Goal: Check status: Check status

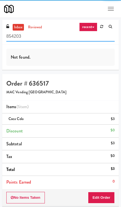
click at [65, 36] on input "854203" at bounding box center [60, 36] width 109 height 10
type input "8"
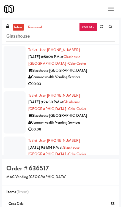
scroll to position [0, 0]
click at [36, 26] on link "reviewed" at bounding box center [35, 27] width 17 height 7
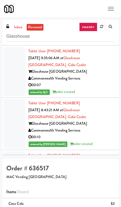
scroll to position [305, 0]
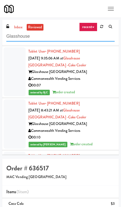
click at [78, 34] on input "Glasshouse" at bounding box center [60, 36] width 109 height 10
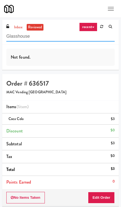
scroll to position [0, 0]
type input "G"
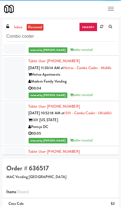
scroll to position [1898, 0]
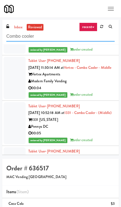
click at [70, 39] on input "Combo cooler" at bounding box center [60, 36] width 109 height 10
type input "C"
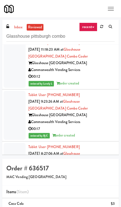
scroll to position [478, 0]
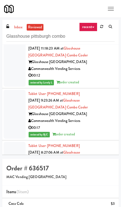
click at [23, 24] on link "inbox" at bounding box center [18, 27] width 11 height 7
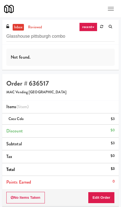
click at [37, 28] on link "reviewed" at bounding box center [35, 27] width 17 height 7
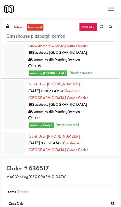
scroll to position [436, 0]
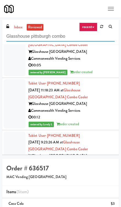
click at [81, 38] on input "Glasshouse pittsburgh combo" at bounding box center [60, 36] width 109 height 10
type input "Gla"
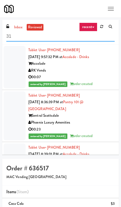
type input "3"
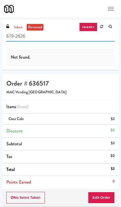
type input "679-2626"
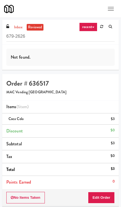
click at [91, 29] on link "recent" at bounding box center [88, 27] width 18 height 9
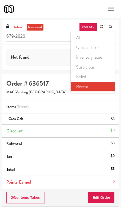
click at [99, 40] on link "all" at bounding box center [93, 38] width 44 height 10
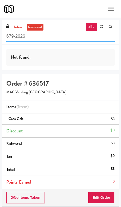
click at [99, 39] on input "679-2626" at bounding box center [60, 36] width 109 height 10
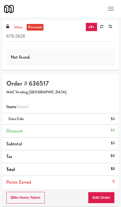
click at [114, 26] on link at bounding box center [110, 27] width 9 height 8
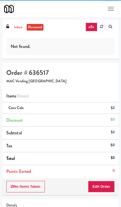
click at [110, 29] on link at bounding box center [110, 27] width 9 height 8
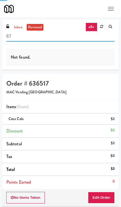
type input "6"
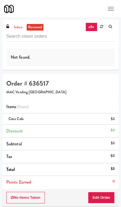
scroll to position [0, 2]
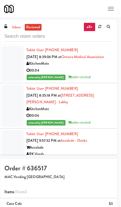
click at [94, 25] on link "all" at bounding box center [90, 27] width 12 height 9
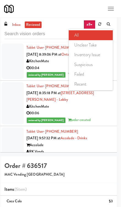
scroll to position [3, 2]
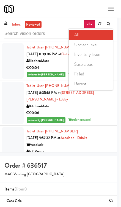
click at [92, 72] on link "failed" at bounding box center [91, 74] width 44 height 10
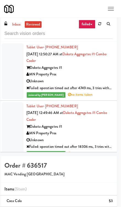
scroll to position [0, 0]
click at [92, 23] on link "failed" at bounding box center [87, 24] width 17 height 9
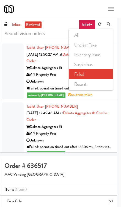
click at [97, 35] on link "all" at bounding box center [91, 35] width 44 height 10
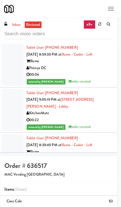
click at [15, 23] on link "inbox" at bounding box center [16, 25] width 11 height 7
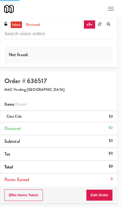
click at [110, 8] on button "Toggle navigation" at bounding box center [111, 8] width 12 height 9
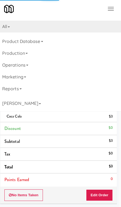
click at [27, 66] on icon at bounding box center [27, 65] width 2 height 1
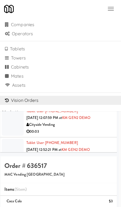
scroll to position [62, 0]
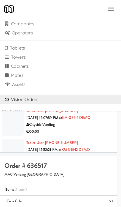
click at [26, 66] on link "Cabinets" at bounding box center [60, 66] width 125 height 9
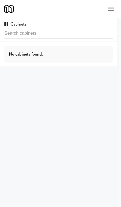
scroll to position [1, 0]
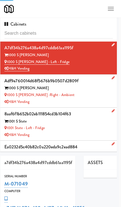
type input "3"
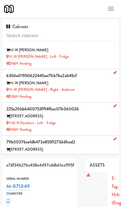
click at [74, 34] on input "text" at bounding box center [60, 36] width 109 height 10
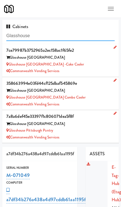
type input "Glasshouse"
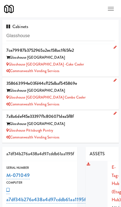
click at [86, 68] on div "Commonwealth Vending Services" at bounding box center [60, 71] width 109 height 7
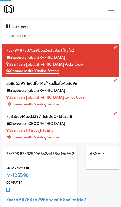
type input "3"
click at [111, 7] on span "button" at bounding box center [111, 7] width 6 height 1
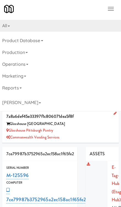
click at [27, 65] on link "Operations" at bounding box center [60, 64] width 125 height 12
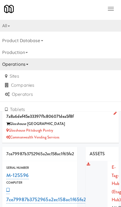
click at [25, 68] on link "Operations" at bounding box center [60, 64] width 125 height 12
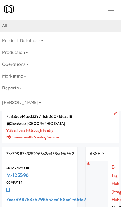
click at [41, 43] on link "Product Database" at bounding box center [60, 41] width 125 height 12
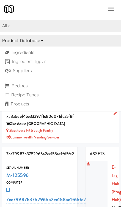
click at [42, 46] on link "Product Database" at bounding box center [60, 41] width 125 height 12
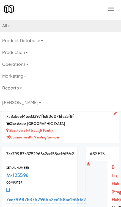
click at [22, 86] on link "Reports" at bounding box center [60, 88] width 125 height 12
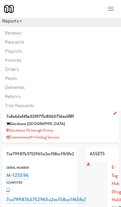
scroll to position [69, 0]
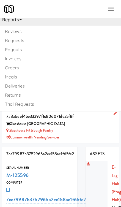
click at [73, 33] on link "Reviews" at bounding box center [60, 31] width 125 height 9
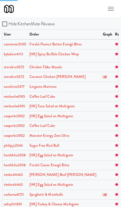
click at [114, 9] on button "Toggle navigation" at bounding box center [111, 8] width 12 height 9
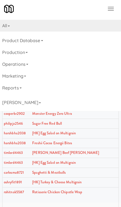
scroll to position [22, 0]
click at [48, 106] on link "[PERSON_NAME]" at bounding box center [60, 103] width 125 height 12
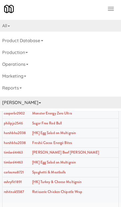
click at [41, 103] on icon at bounding box center [40, 103] width 2 height 1
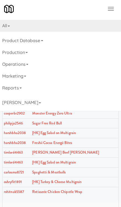
click at [47, 102] on link "[PERSON_NAME]" at bounding box center [60, 103] width 125 height 12
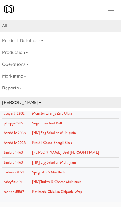
click at [41, 103] on icon at bounding box center [40, 103] width 2 height 1
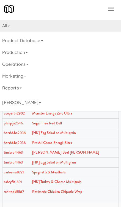
click at [20, 88] on icon at bounding box center [21, 88] width 2 height 1
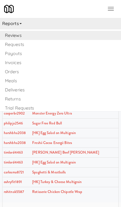
scroll to position [64, 0]
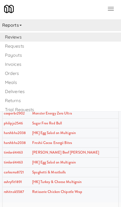
click at [9, 75] on link "Orders" at bounding box center [60, 73] width 125 height 9
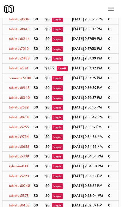
scroll to position [0, 41]
click at [110, 6] on button "Toggle navigation" at bounding box center [111, 8] width 12 height 9
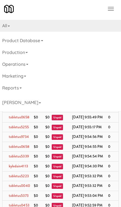
click at [44, 104] on link "[PERSON_NAME]" at bounding box center [60, 103] width 125 height 12
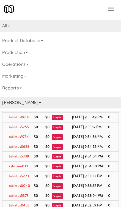
click at [20, 85] on link "Reports" at bounding box center [60, 88] width 125 height 12
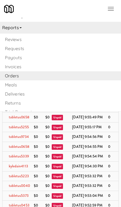
scroll to position [59, 0]
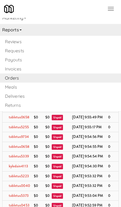
click at [10, 40] on link "Reviews" at bounding box center [60, 41] width 125 height 9
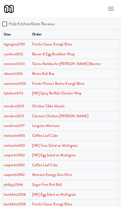
click at [114, 13] on button "Toggle navigation" at bounding box center [111, 8] width 12 height 9
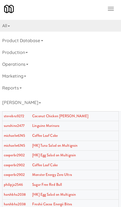
click at [41, 41] on link "Product Database" at bounding box center [60, 41] width 125 height 12
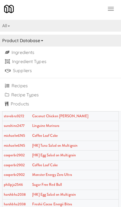
click at [47, 38] on link "Product Database" at bounding box center [60, 41] width 125 height 12
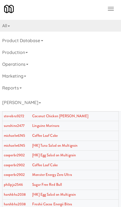
click at [12, 29] on link "All" at bounding box center [60, 26] width 125 height 12
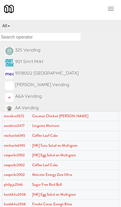
click at [14, 25] on link "All" at bounding box center [60, 26] width 125 height 12
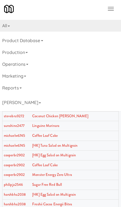
click at [10, 24] on link "All" at bounding box center [60, 26] width 125 height 12
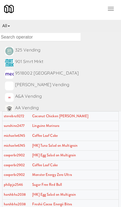
click at [10, 26] on icon at bounding box center [9, 26] width 2 height 1
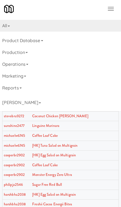
click at [15, 87] on link "Reports" at bounding box center [60, 88] width 125 height 12
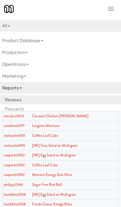
click at [12, 80] on link "Marketing" at bounding box center [60, 76] width 125 height 12
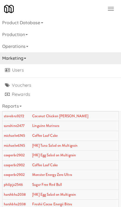
click at [10, 59] on link "Marketing" at bounding box center [60, 58] width 125 height 12
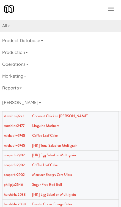
click at [7, 50] on link "Production" at bounding box center [60, 53] width 125 height 12
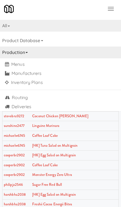
click at [5, 51] on link "Production" at bounding box center [60, 53] width 125 height 12
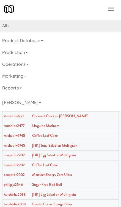
click at [12, 67] on link "Operations" at bounding box center [60, 64] width 125 height 12
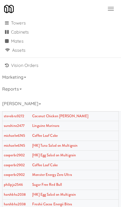
click at [14, 69] on link "Vision Orders" at bounding box center [60, 65] width 125 height 9
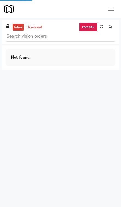
click at [36, 35] on input "text" at bounding box center [60, 36] width 109 height 10
type input "C"
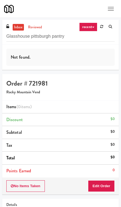
click at [39, 38] on input "Glasshouse pittsburgh pantry" at bounding box center [60, 36] width 109 height 10
click at [24, 60] on div "Not found." at bounding box center [60, 57] width 109 height 17
click at [29, 26] on link "reviewed" at bounding box center [35, 27] width 17 height 7
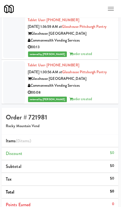
scroll to position [525, 0]
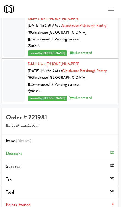
click at [94, 81] on div "Commonwealth Vending Services" at bounding box center [71, 84] width 87 height 7
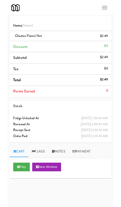
scroll to position [164, 0]
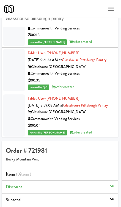
scroll to position [248, 0]
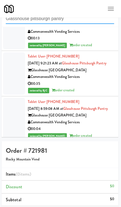
click at [46, 20] on input "Glasshouse pittsburgh pantry" at bounding box center [60, 19] width 109 height 10
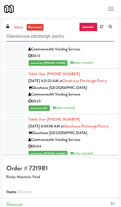
click at [78, 37] on input "Glasshouse pittsburgh pantry" at bounding box center [60, 36] width 109 height 10
type input "Glasshouse pittsburgh combo"
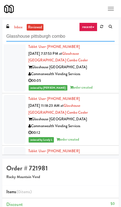
scroll to position [454, 0]
